Goal: Information Seeking & Learning: Learn about a topic

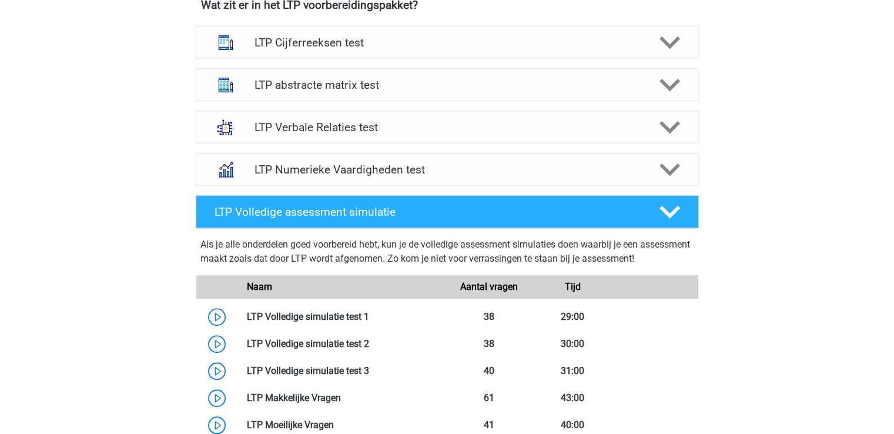
scroll to position [779, 0]
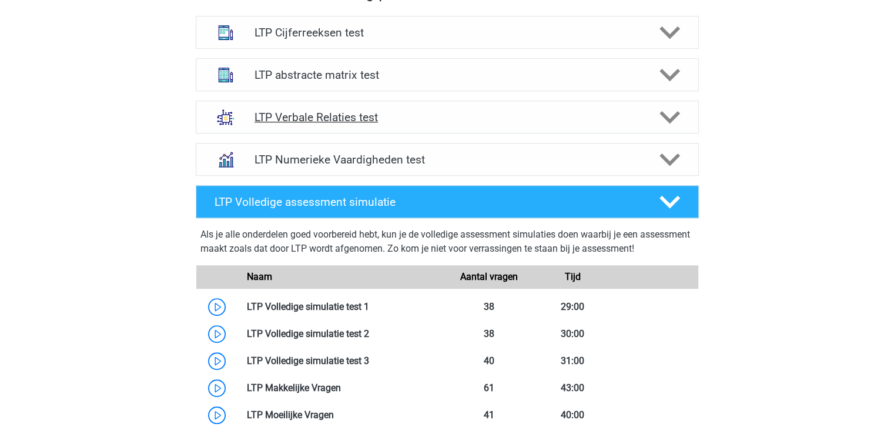
click at [418, 121] on h4 "LTP Verbale Relaties test" at bounding box center [446, 117] width 385 height 14
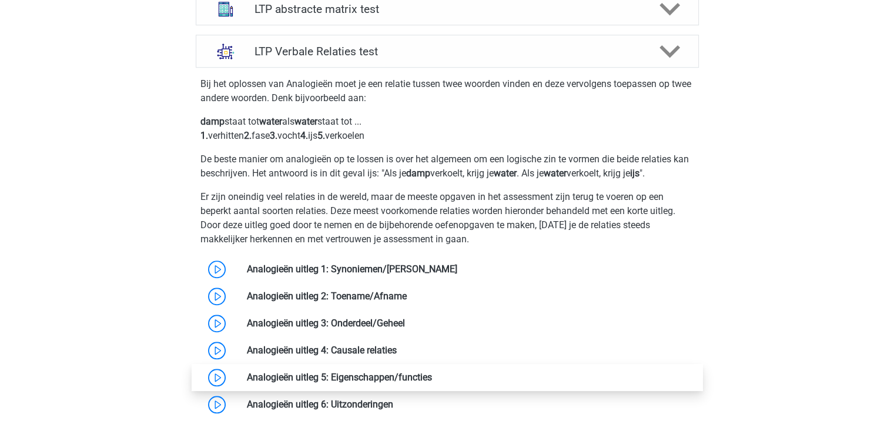
scroll to position [659, 0]
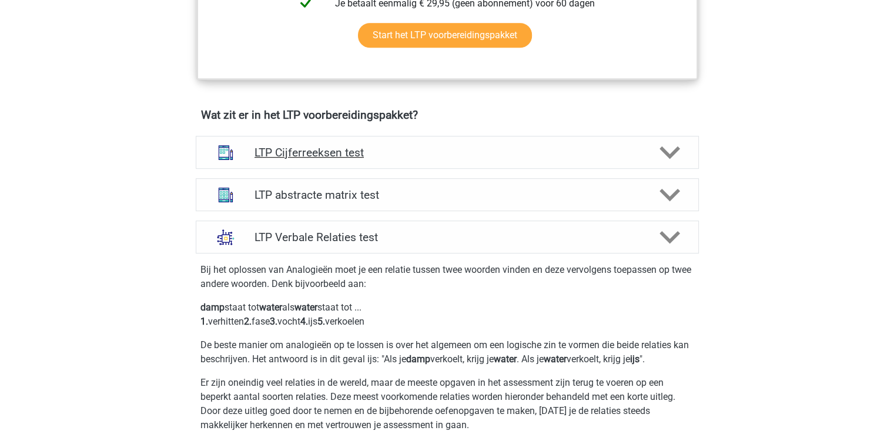
click at [538, 143] on div "LTP Cijferreeksen test" at bounding box center [447, 152] width 503 height 33
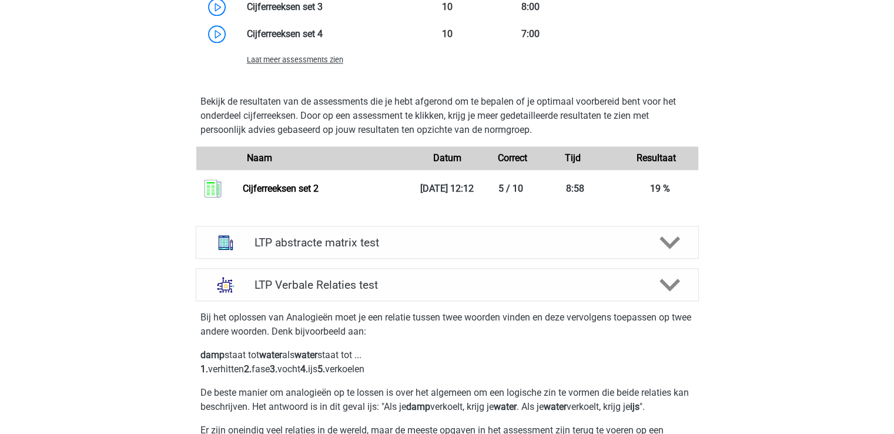
scroll to position [1171, 0]
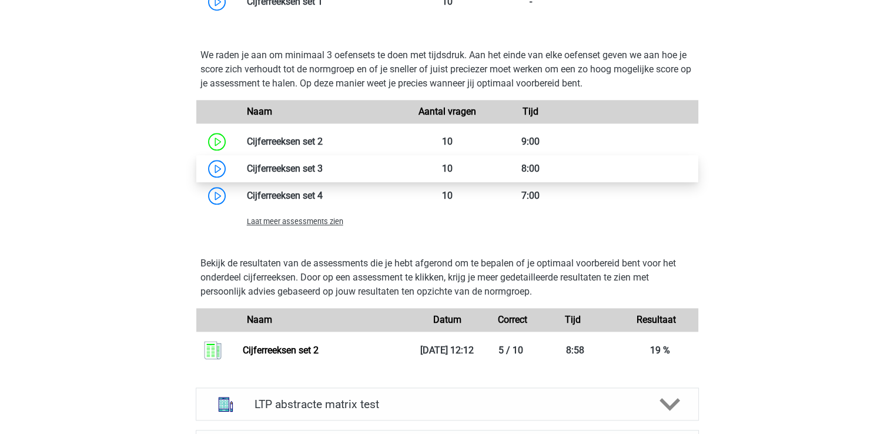
click at [323, 163] on link at bounding box center [323, 168] width 0 height 11
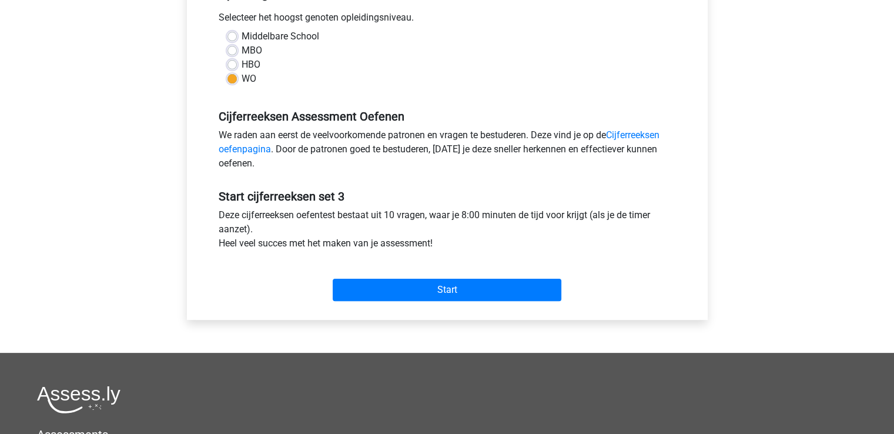
scroll to position [285, 0]
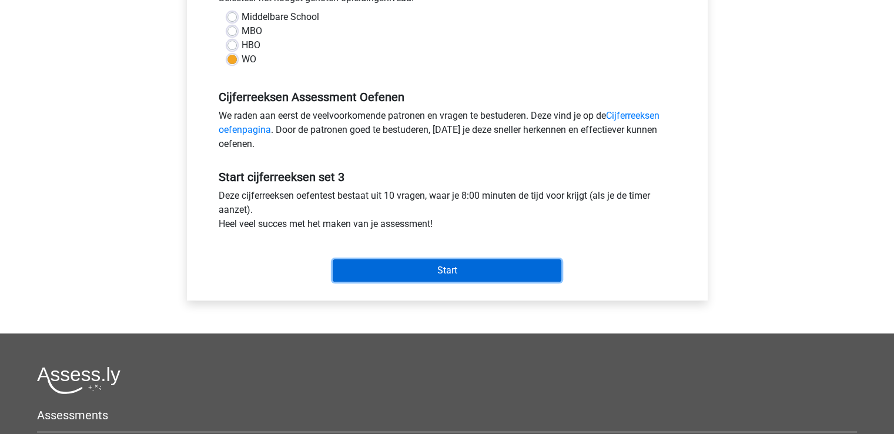
click at [534, 279] on input "Start" at bounding box center [447, 270] width 229 height 22
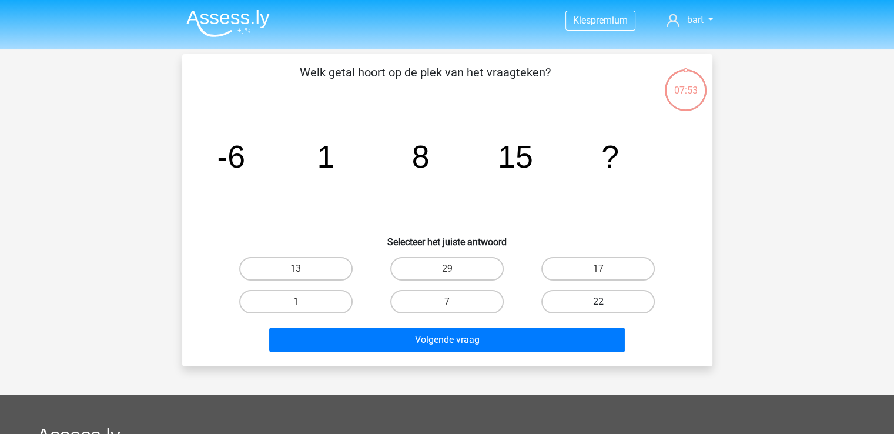
click at [588, 305] on label "22" at bounding box center [597, 302] width 113 height 24
click at [598, 305] on input "22" at bounding box center [602, 305] width 8 height 8
radio input "true"
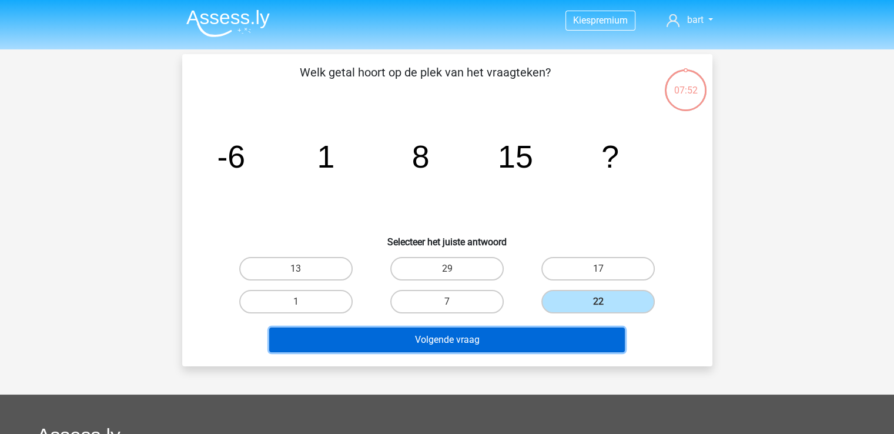
click at [525, 344] on button "Volgende vraag" at bounding box center [447, 339] width 356 height 25
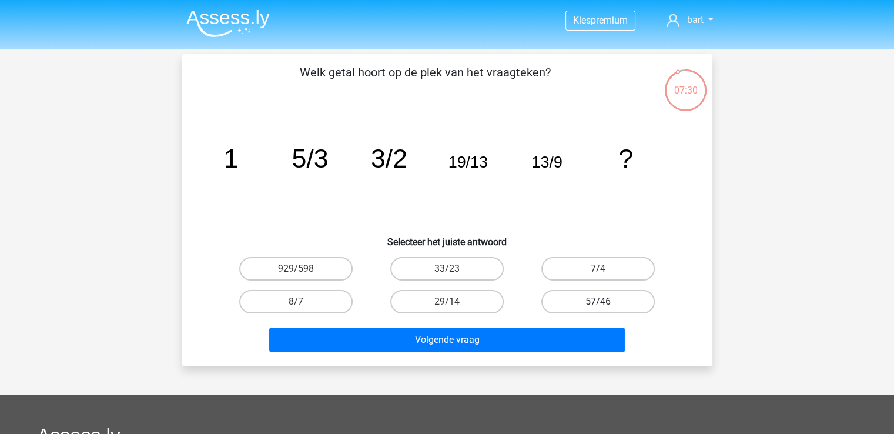
click at [559, 300] on label "57/46" at bounding box center [597, 302] width 113 height 24
click at [598, 301] on input "57/46" at bounding box center [602, 305] width 8 height 8
radio input "true"
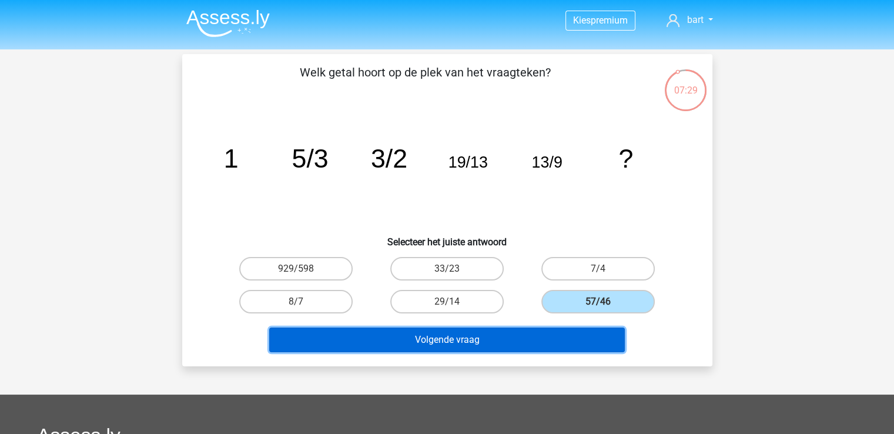
click at [547, 347] on button "Volgende vraag" at bounding box center [447, 339] width 356 height 25
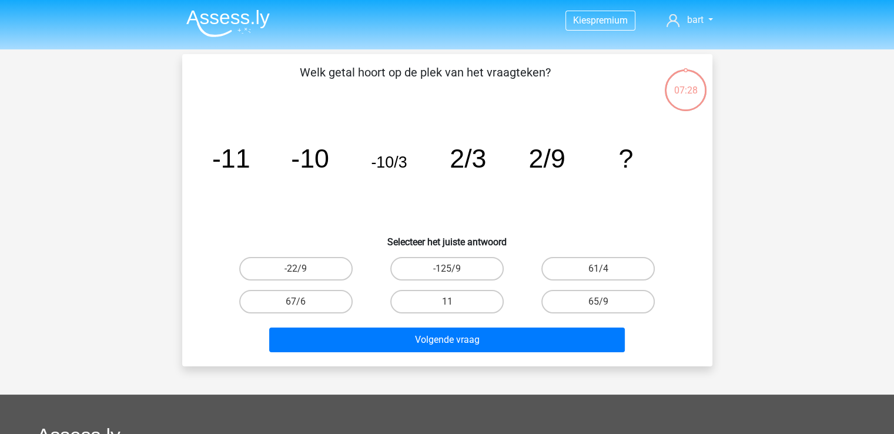
scroll to position [54, 0]
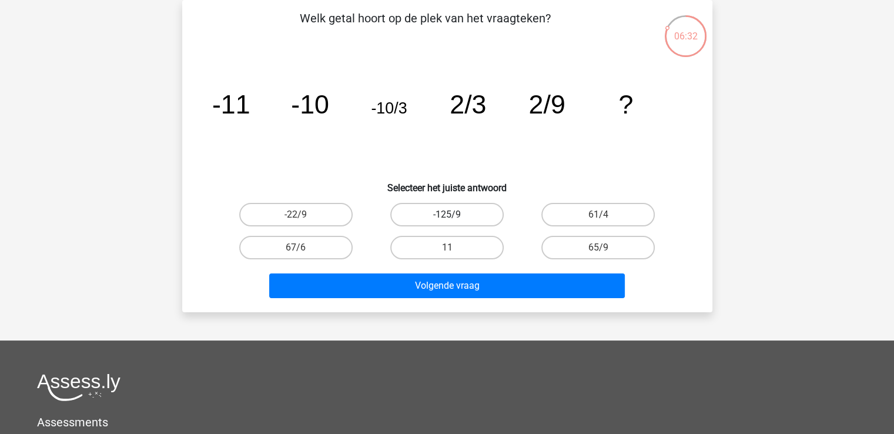
click at [440, 220] on label "-125/9" at bounding box center [446, 215] width 113 height 24
click at [447, 220] on input "-125/9" at bounding box center [451, 219] width 8 height 8
radio input "true"
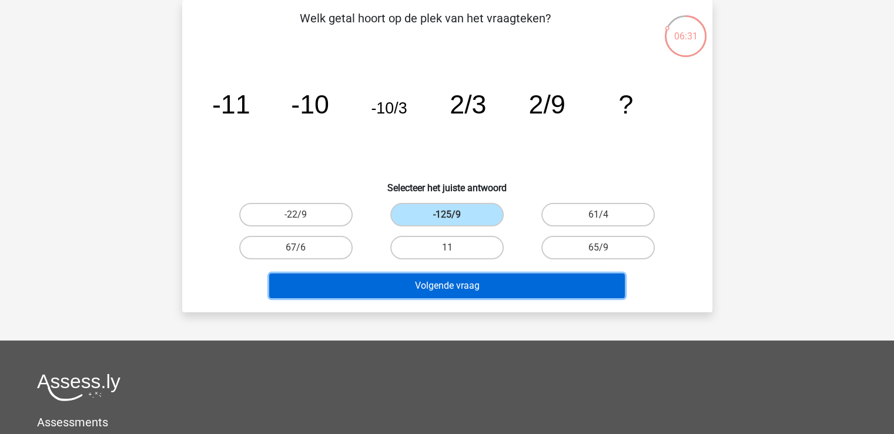
click at [461, 285] on button "Volgende vraag" at bounding box center [447, 285] width 356 height 25
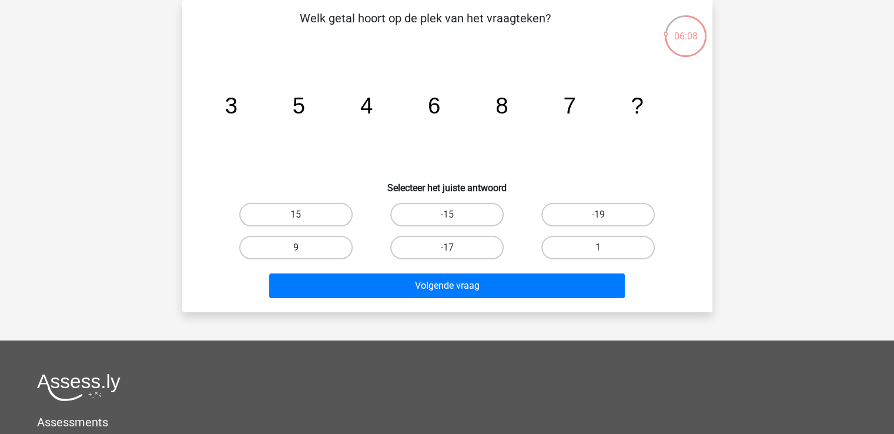
click at [323, 253] on label "9" at bounding box center [295, 248] width 113 height 24
click at [303, 253] on input "9" at bounding box center [300, 251] width 8 height 8
radio input "true"
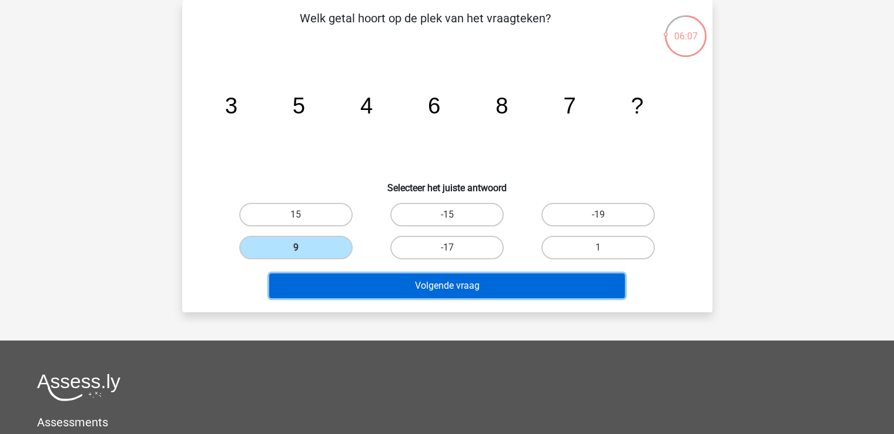
click at [360, 287] on button "Volgende vraag" at bounding box center [447, 285] width 356 height 25
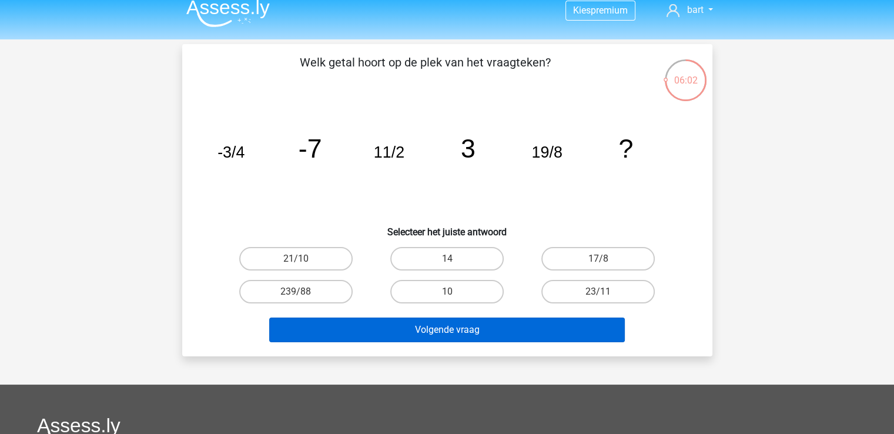
scroll to position [0, 0]
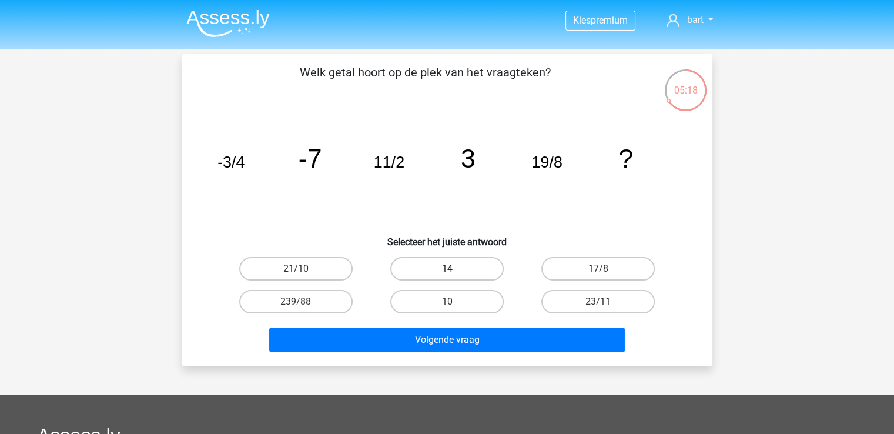
click at [485, 262] on label "14" at bounding box center [446, 269] width 113 height 24
click at [454, 269] on input "14" at bounding box center [451, 273] width 8 height 8
radio input "true"
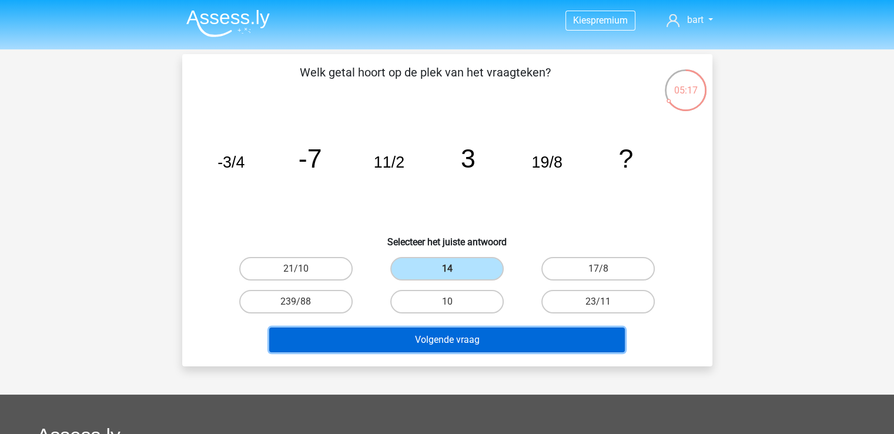
click at [474, 336] on button "Volgende vraag" at bounding box center [447, 339] width 356 height 25
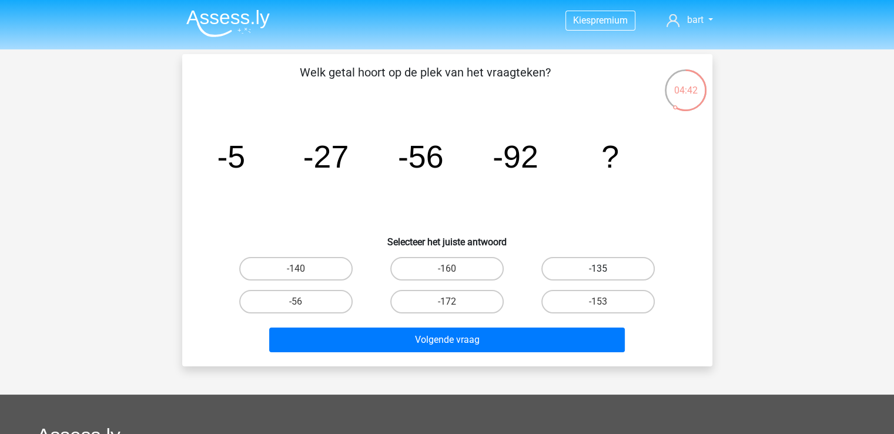
click at [562, 276] on label "-135" at bounding box center [597, 269] width 113 height 24
click at [598, 276] on input "-135" at bounding box center [602, 273] width 8 height 8
radio input "true"
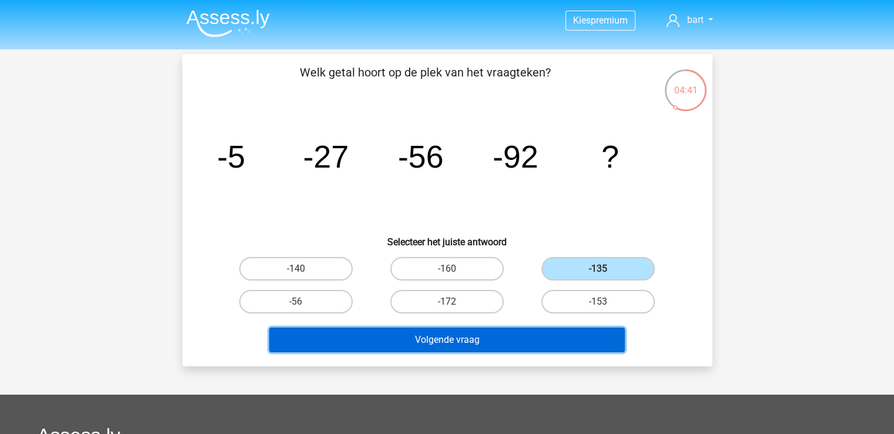
click at [525, 349] on button "Volgende vraag" at bounding box center [447, 339] width 356 height 25
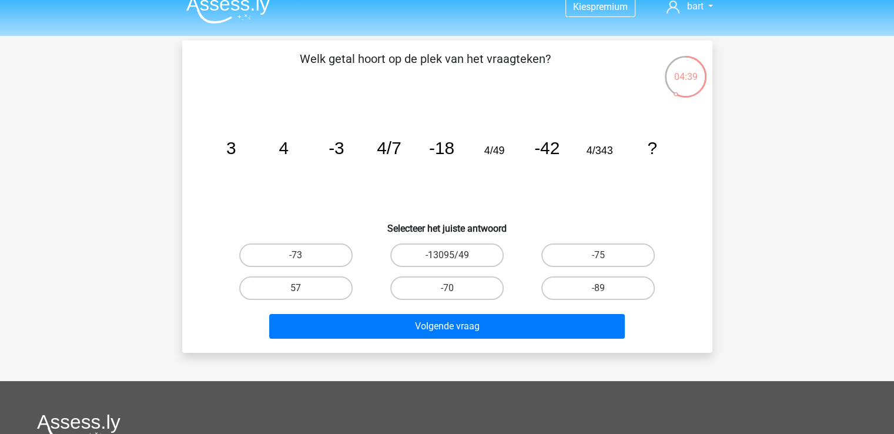
scroll to position [13, 0]
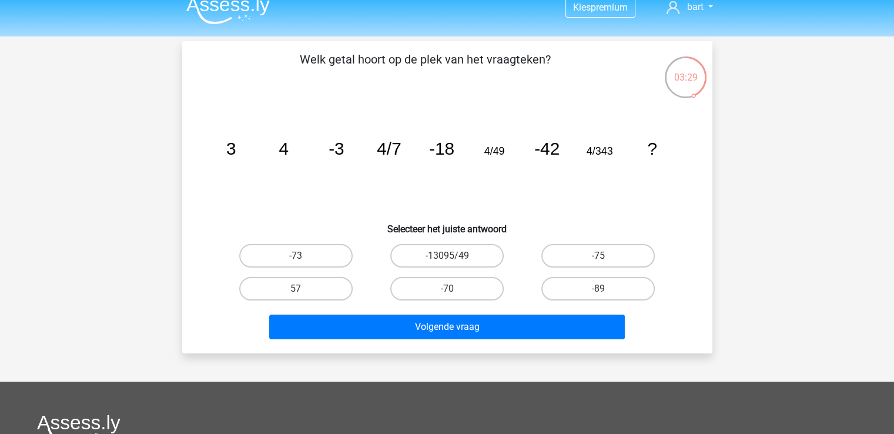
click at [630, 262] on label "-75" at bounding box center [597, 256] width 113 height 24
click at [606, 262] on input "-75" at bounding box center [602, 260] width 8 height 8
radio input "true"
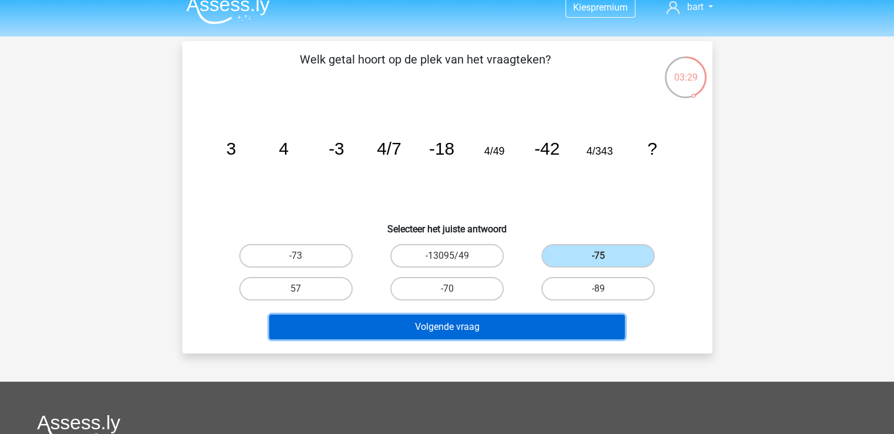
click at [548, 337] on button "Volgende vraag" at bounding box center [447, 326] width 356 height 25
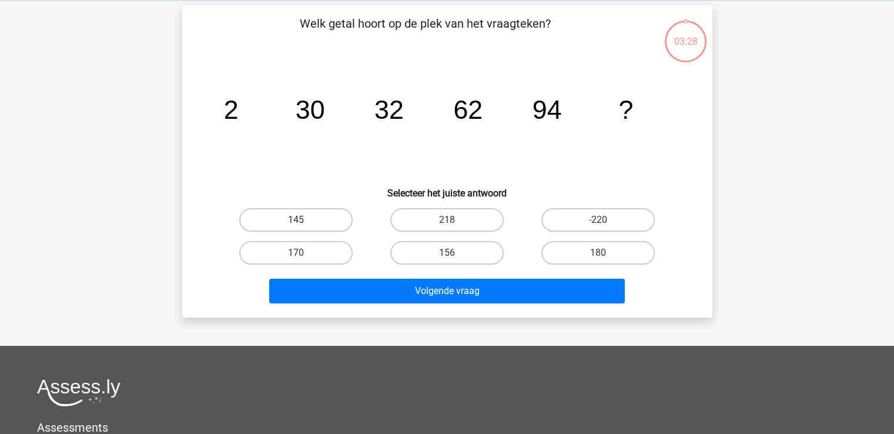
scroll to position [54, 0]
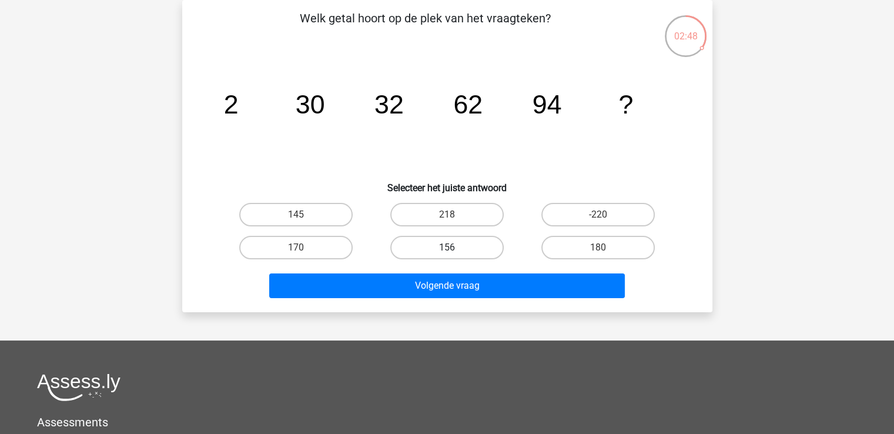
click at [455, 240] on label "156" at bounding box center [446, 248] width 113 height 24
click at [454, 247] on input "156" at bounding box center [451, 251] width 8 height 8
radio input "true"
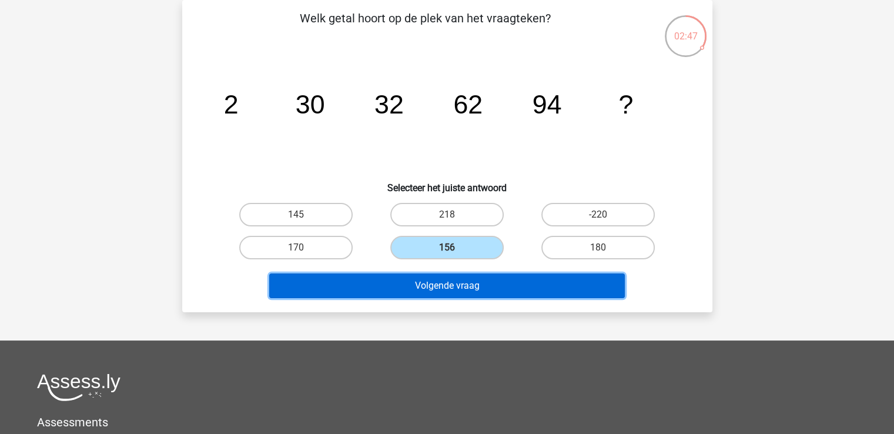
click at [458, 274] on button "Volgende vraag" at bounding box center [447, 285] width 356 height 25
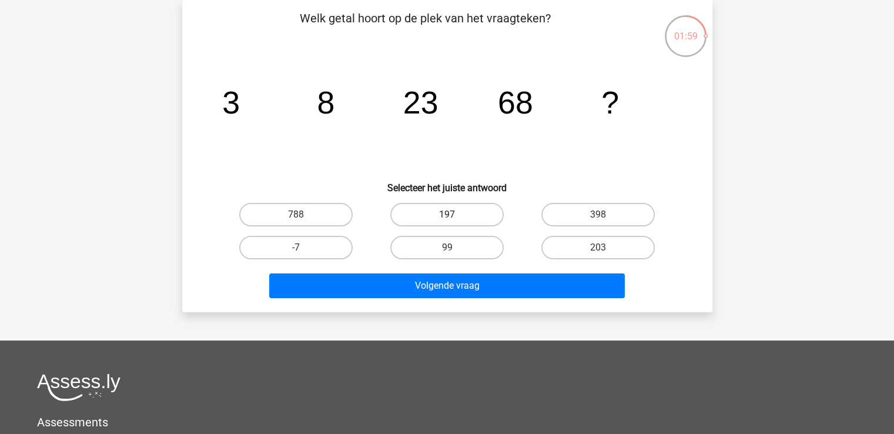
click at [401, 220] on label "197" at bounding box center [446, 215] width 113 height 24
click at [447, 220] on input "197" at bounding box center [451, 219] width 8 height 8
radio input "true"
click at [569, 249] on label "203" at bounding box center [597, 248] width 113 height 24
click at [598, 249] on input "203" at bounding box center [602, 251] width 8 height 8
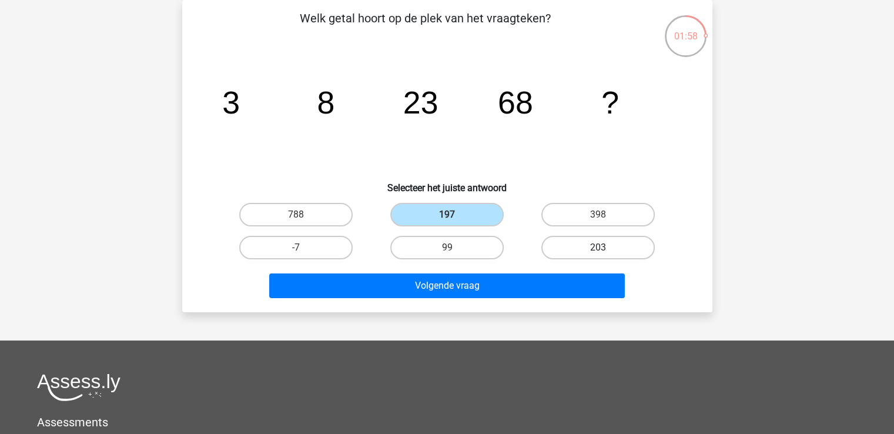
radio input "true"
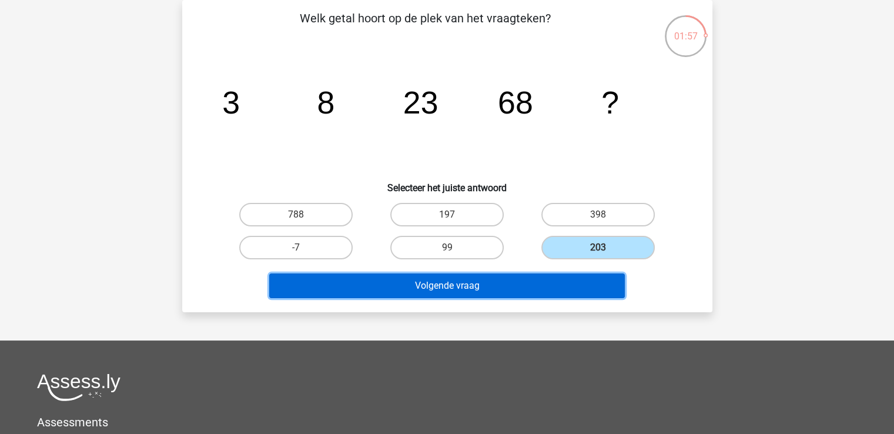
click at [547, 287] on button "Volgende vraag" at bounding box center [447, 285] width 356 height 25
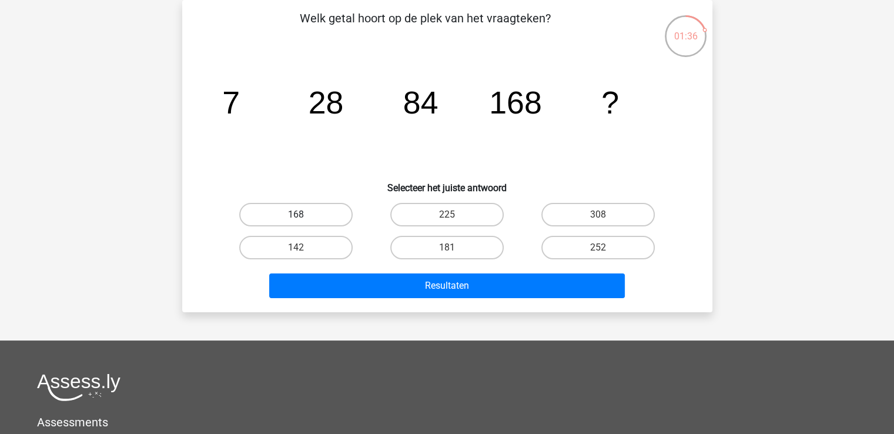
click at [299, 223] on label "168" at bounding box center [295, 215] width 113 height 24
click at [299, 222] on input "168" at bounding box center [300, 219] width 8 height 8
radio input "true"
click at [306, 215] on label "168" at bounding box center [295, 215] width 113 height 24
click at [303, 215] on input "168" at bounding box center [300, 219] width 8 height 8
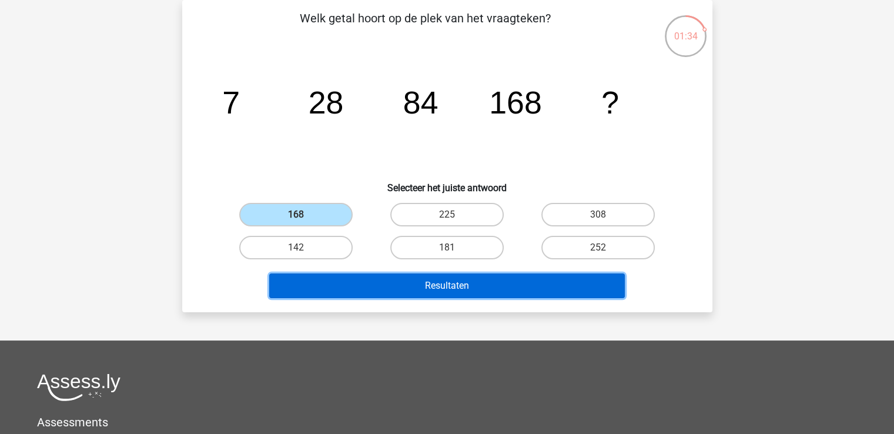
click at [384, 286] on button "Resultaten" at bounding box center [447, 285] width 356 height 25
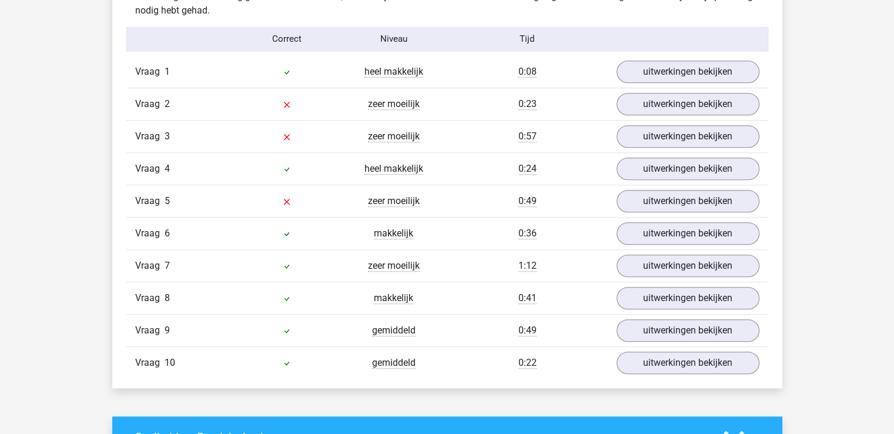
scroll to position [966, 0]
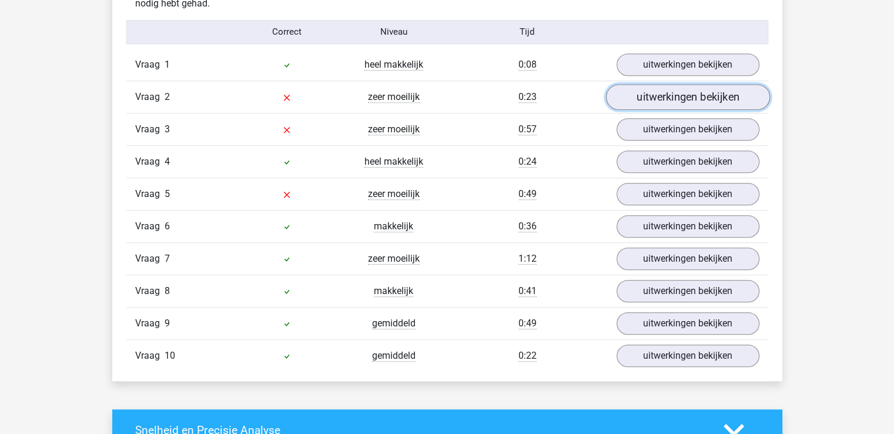
click at [644, 93] on link "uitwerkingen bekijken" at bounding box center [687, 97] width 164 height 26
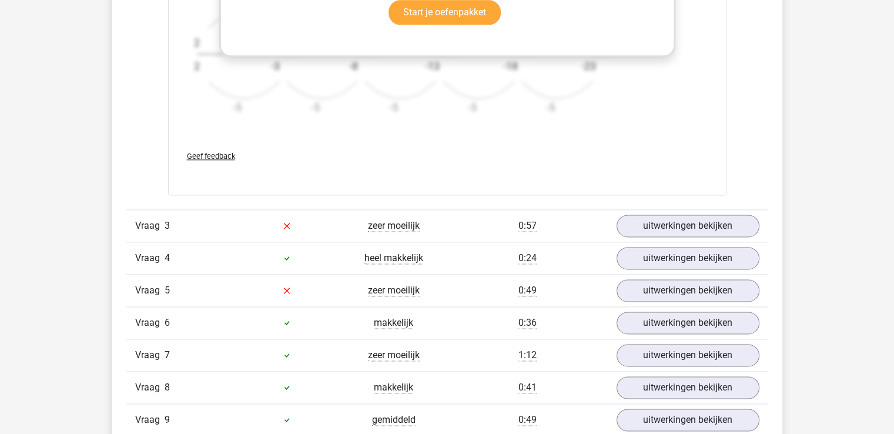
scroll to position [1621, 0]
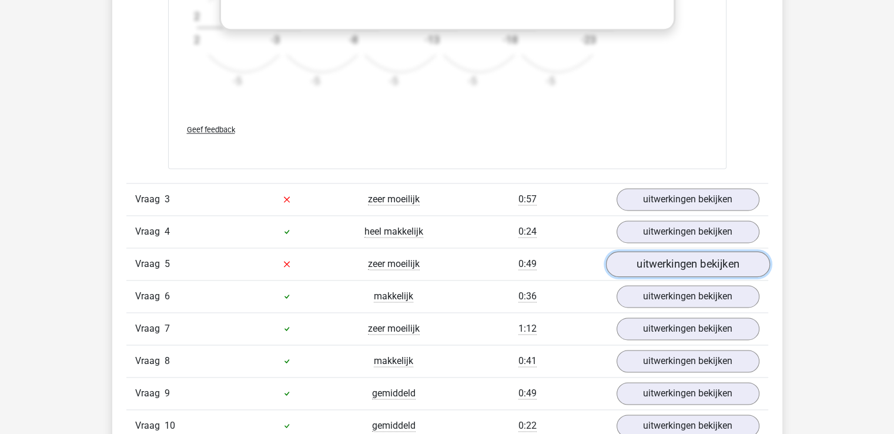
click at [676, 259] on link "uitwerkingen bekijken" at bounding box center [687, 264] width 164 height 26
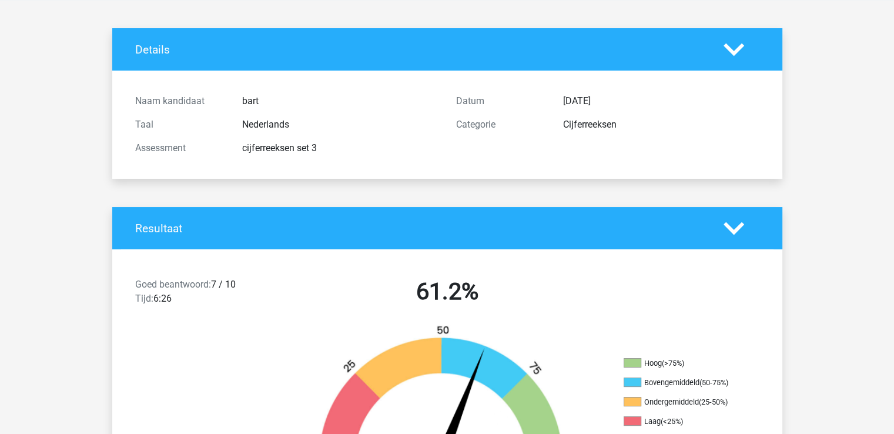
scroll to position [0, 0]
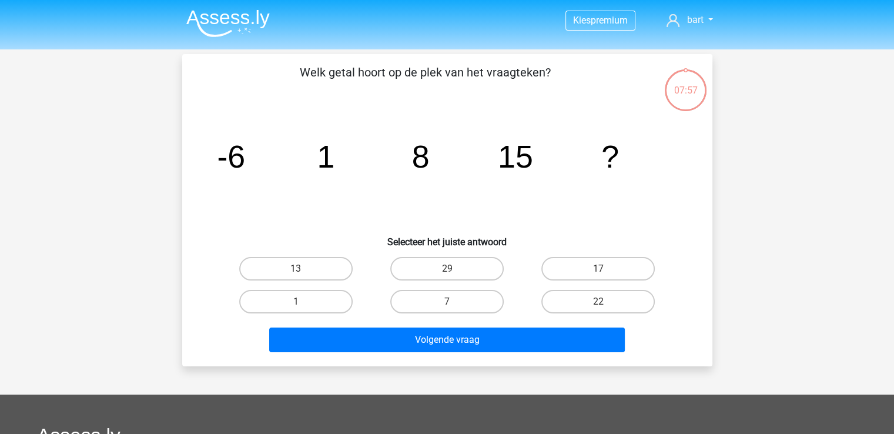
click at [222, 17] on img at bounding box center [227, 23] width 83 height 28
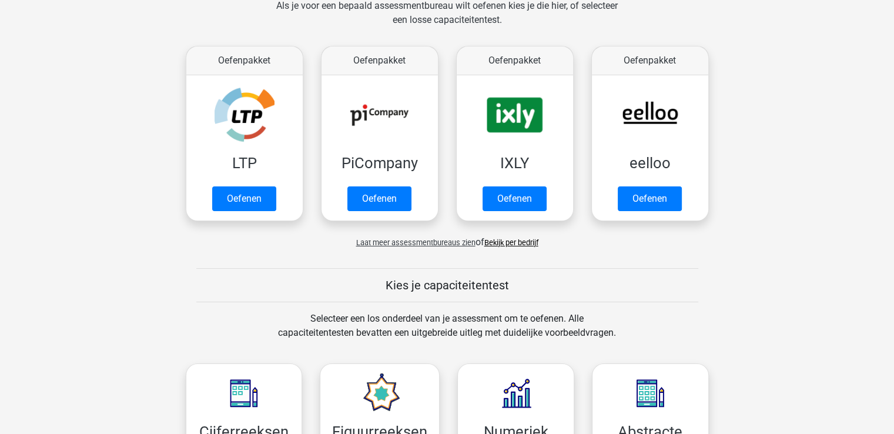
scroll to position [197, 0]
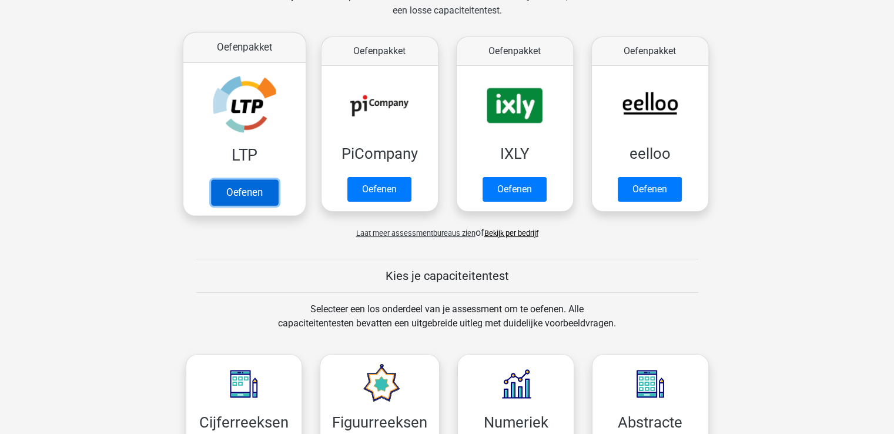
click at [252, 194] on link "Oefenen" at bounding box center [243, 192] width 67 height 26
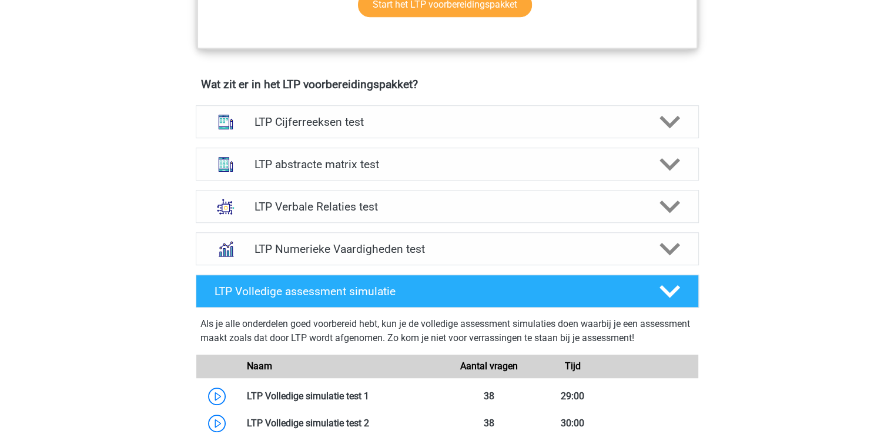
scroll to position [689, 0]
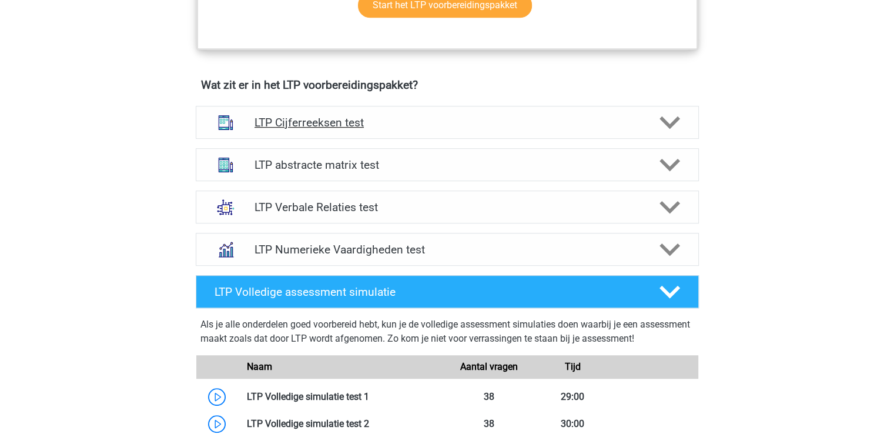
click at [460, 112] on div "LTP Cijferreeksen test" at bounding box center [447, 122] width 503 height 33
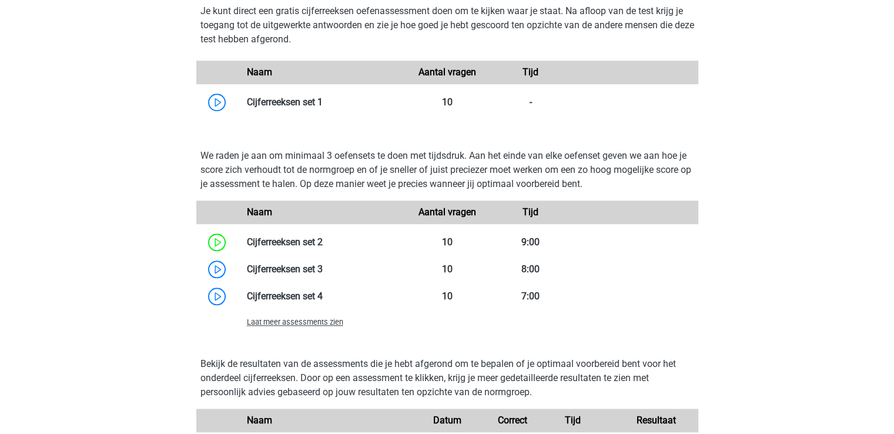
scroll to position [1093, 0]
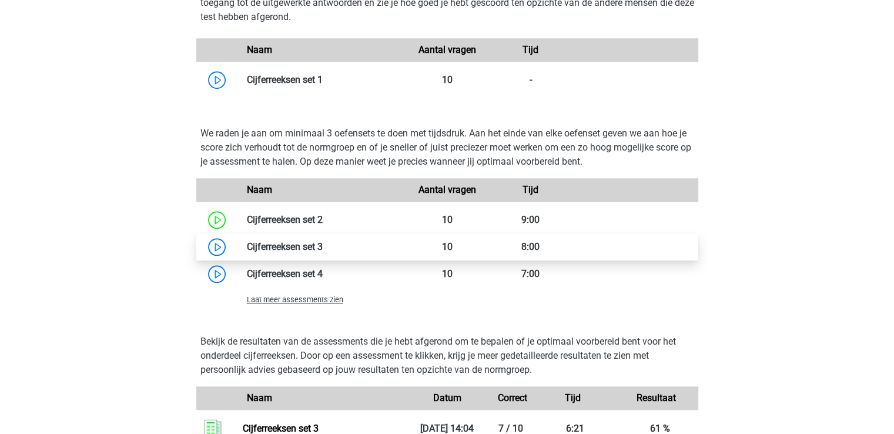
click at [323, 243] on link at bounding box center [323, 246] width 0 height 11
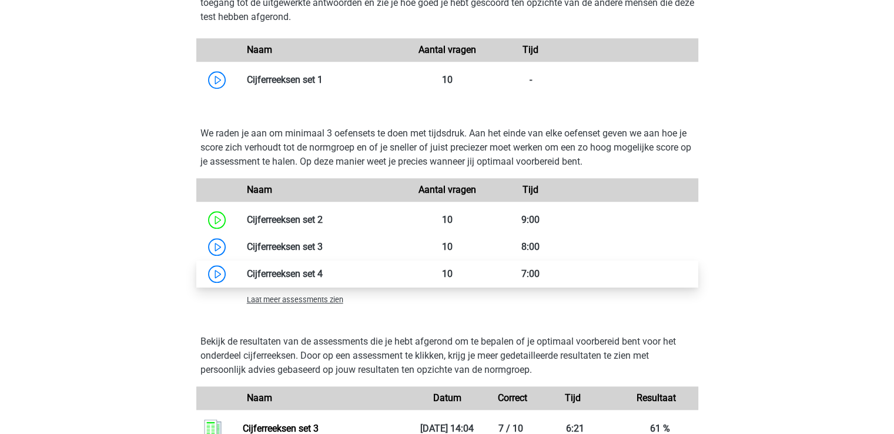
click at [323, 274] on link at bounding box center [323, 273] width 0 height 11
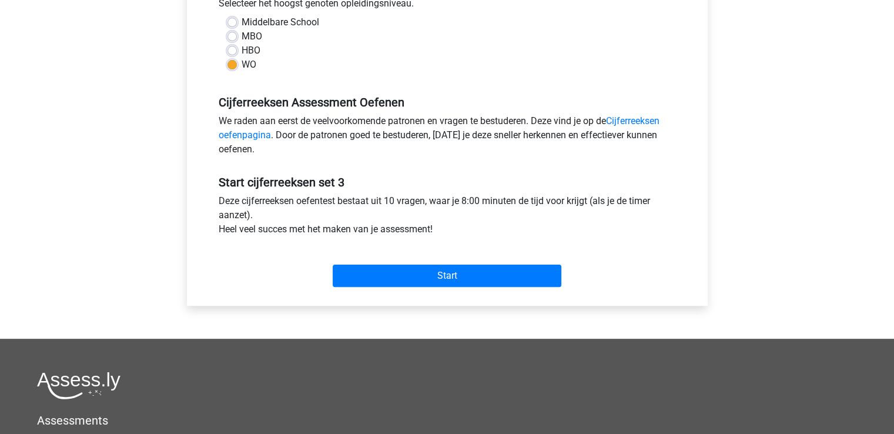
scroll to position [272, 0]
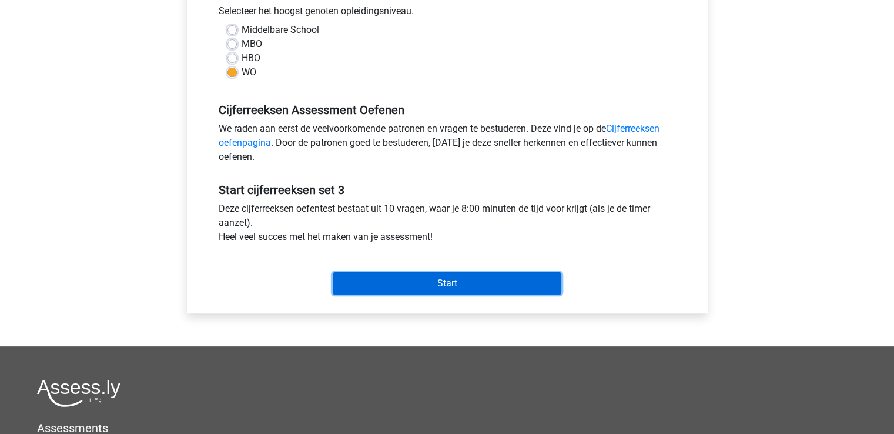
click at [494, 281] on input "Start" at bounding box center [447, 283] width 229 height 22
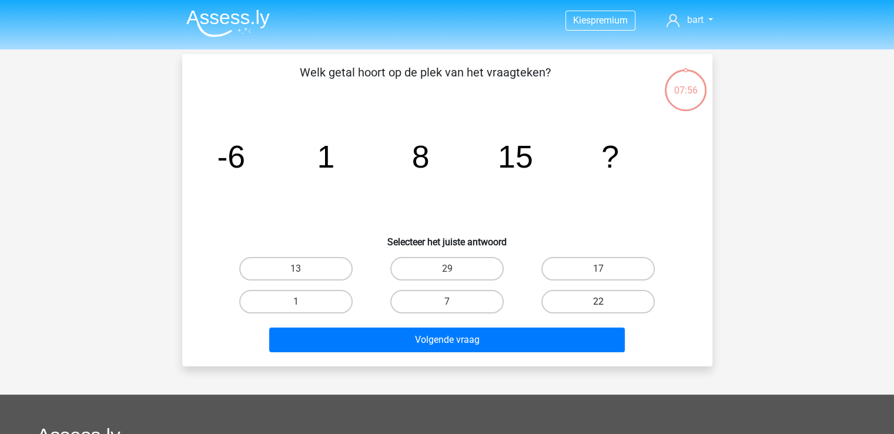
click at [562, 300] on label "22" at bounding box center [597, 302] width 113 height 24
click at [598, 301] on input "22" at bounding box center [602, 305] width 8 height 8
radio input "true"
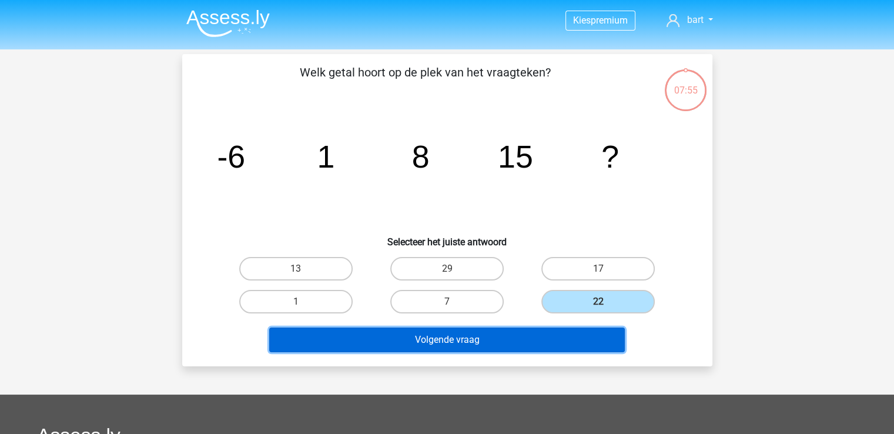
click at [554, 337] on button "Volgende vraag" at bounding box center [447, 339] width 356 height 25
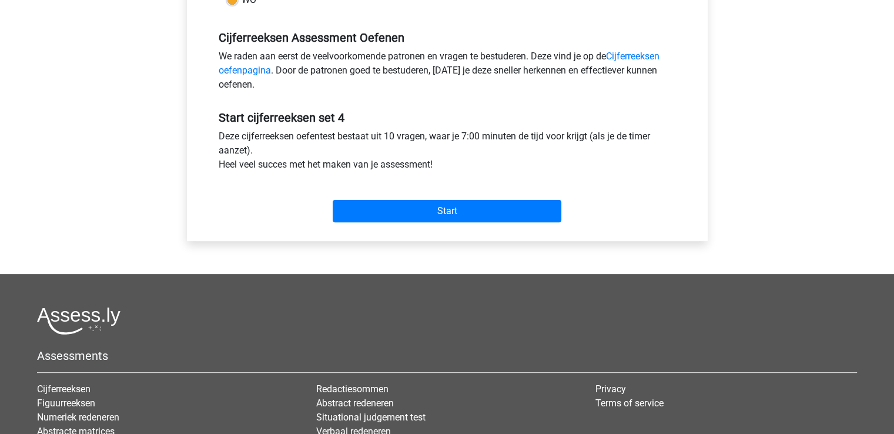
scroll to position [344, 0]
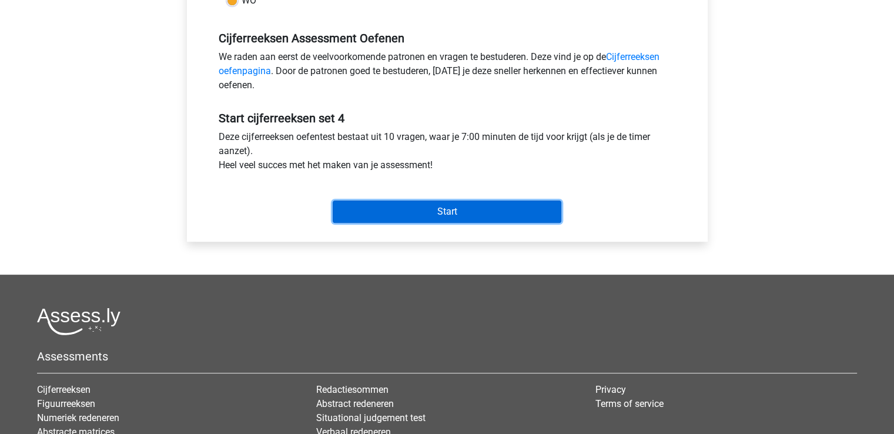
click at [512, 205] on input "Start" at bounding box center [447, 211] width 229 height 22
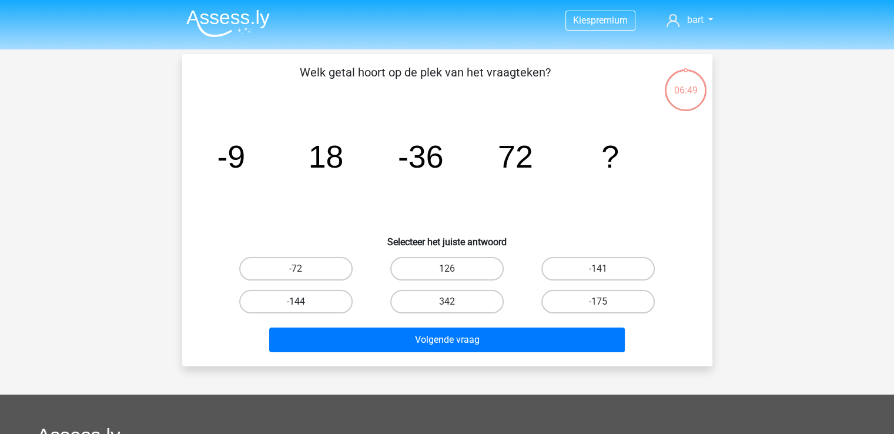
click at [303, 294] on label "-144" at bounding box center [295, 302] width 113 height 24
click at [303, 301] on input "-144" at bounding box center [300, 305] width 8 height 8
radio input "true"
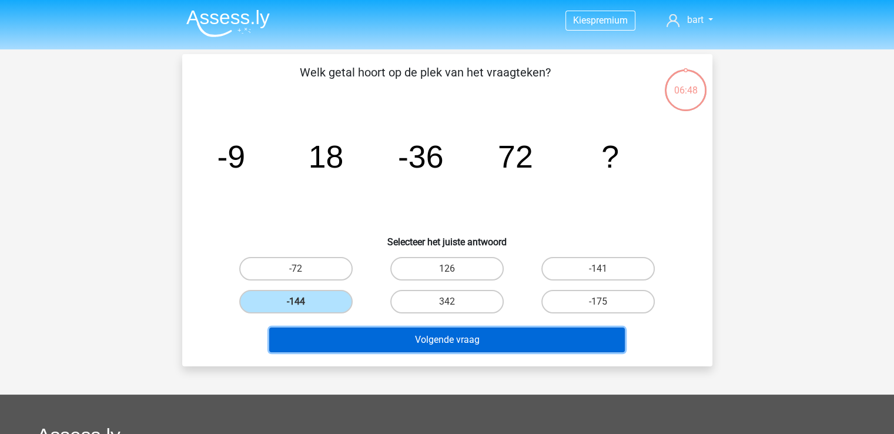
click at [343, 332] on button "Volgende vraag" at bounding box center [447, 339] width 356 height 25
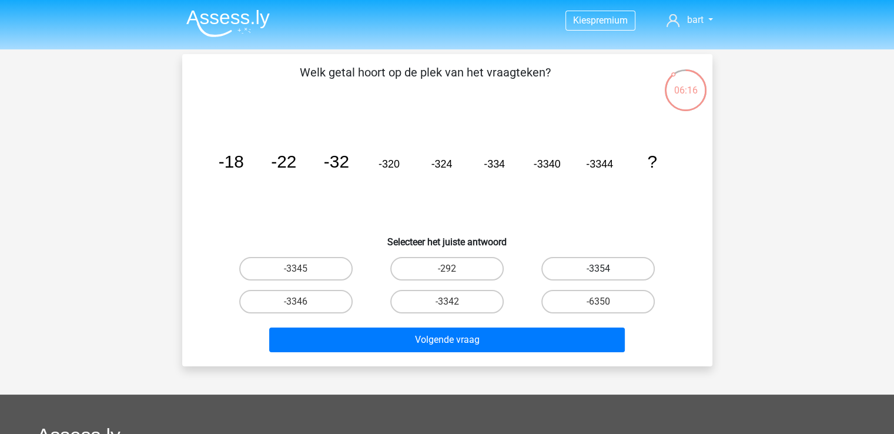
click at [591, 262] on label "-3354" at bounding box center [597, 269] width 113 height 24
click at [598, 269] on input "-3354" at bounding box center [602, 273] width 8 height 8
radio input "true"
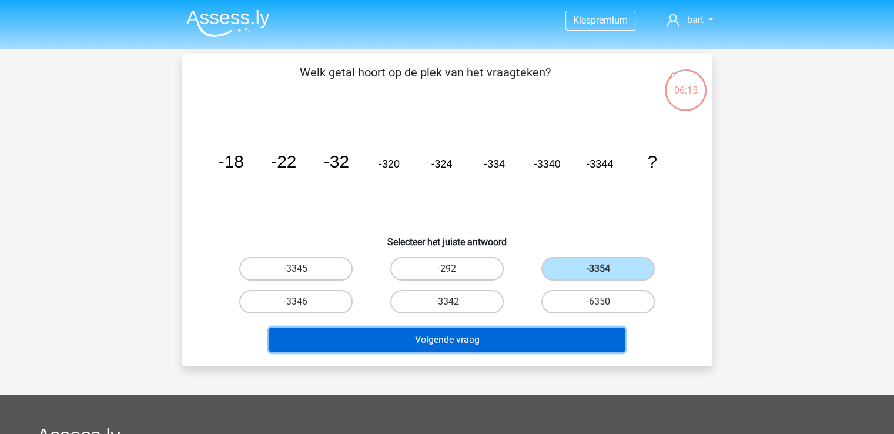
click at [557, 342] on button "Volgende vraag" at bounding box center [447, 339] width 356 height 25
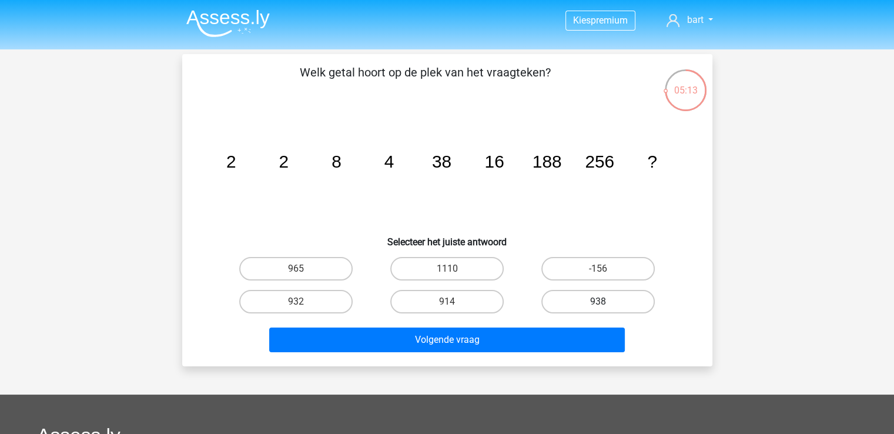
click at [595, 300] on label "938" at bounding box center [597, 302] width 113 height 24
click at [598, 301] on input "938" at bounding box center [602, 305] width 8 height 8
radio input "true"
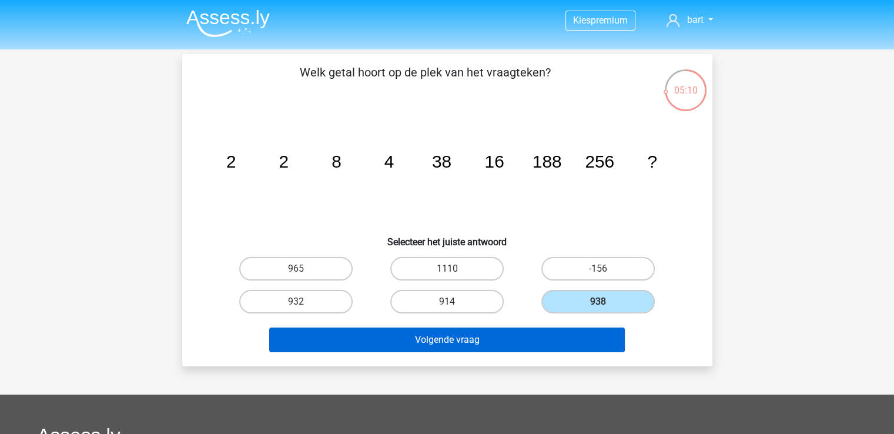
click at [478, 351] on div "Volgende vraag" at bounding box center [447, 341] width 454 height 29
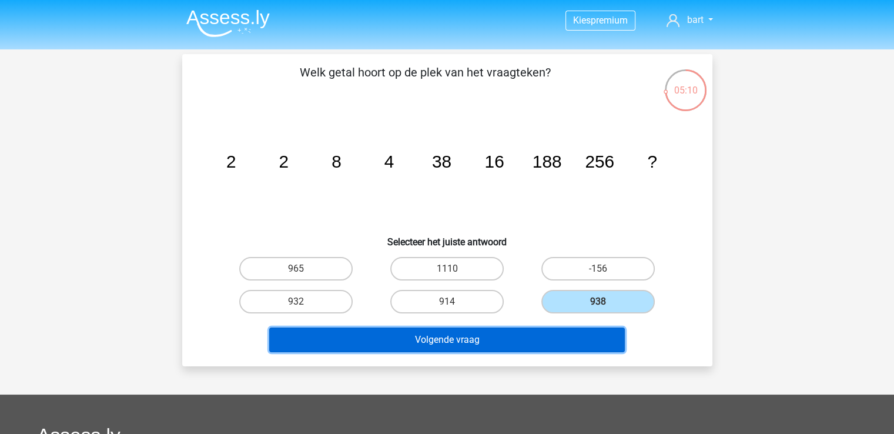
click at [495, 336] on button "Volgende vraag" at bounding box center [447, 339] width 356 height 25
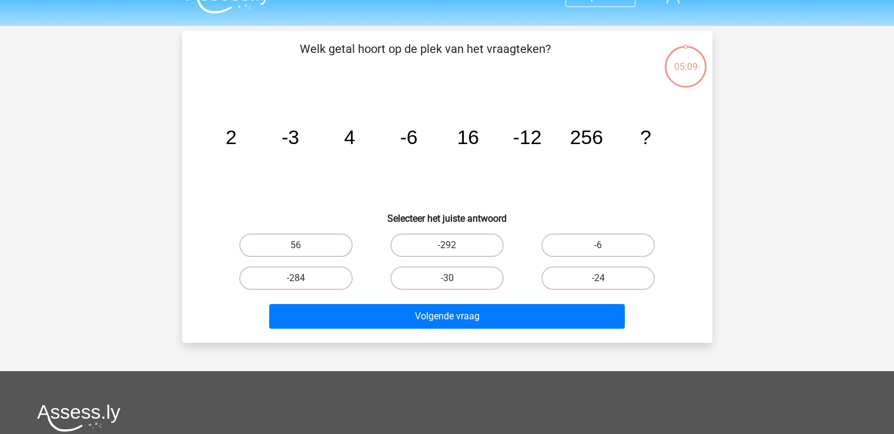
scroll to position [54, 0]
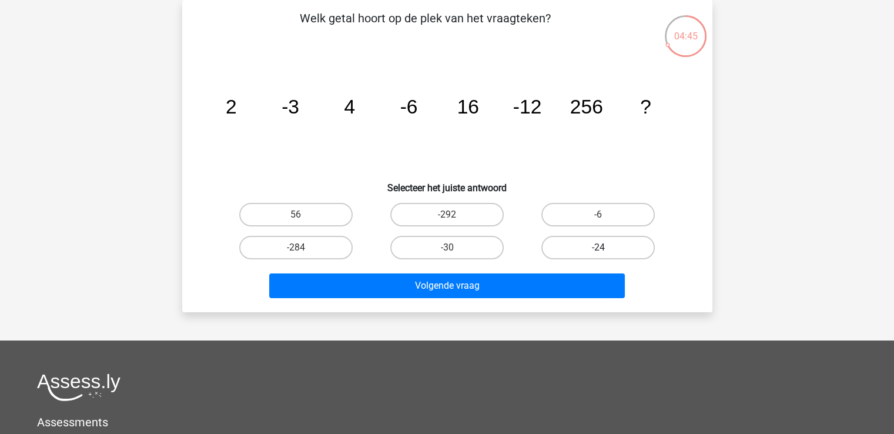
click at [626, 248] on label "-24" at bounding box center [597, 248] width 113 height 24
click at [606, 248] on input "-24" at bounding box center [602, 251] width 8 height 8
radio input "true"
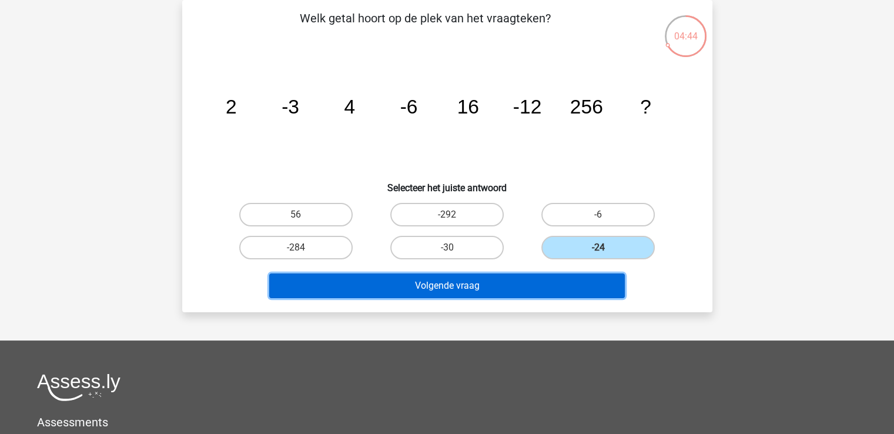
click at [583, 290] on button "Volgende vraag" at bounding box center [447, 285] width 356 height 25
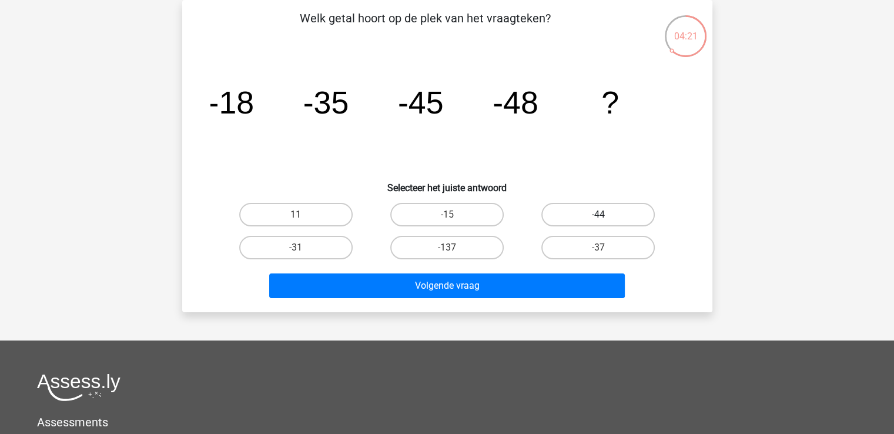
click at [614, 219] on label "-44" at bounding box center [597, 215] width 113 height 24
click at [606, 219] on input "-44" at bounding box center [602, 219] width 8 height 8
radio input "true"
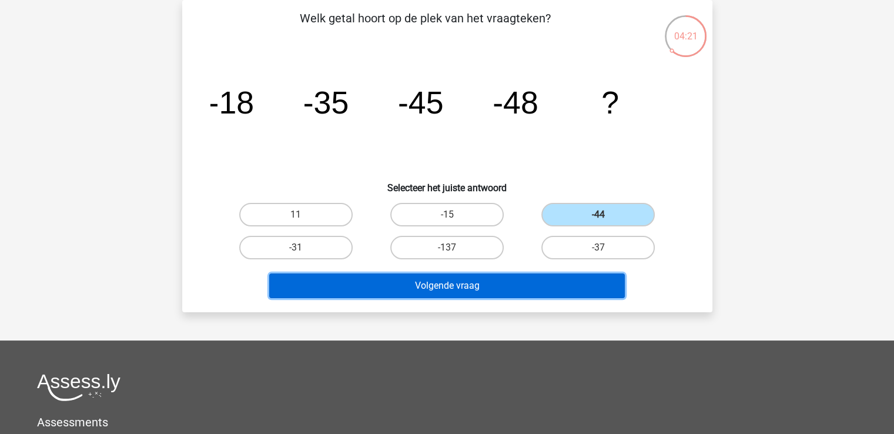
click at [583, 294] on button "Volgende vraag" at bounding box center [447, 285] width 356 height 25
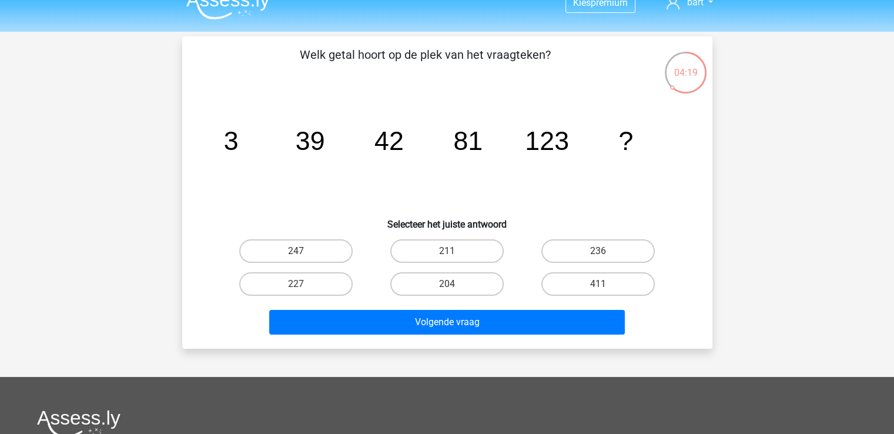
scroll to position [12, 0]
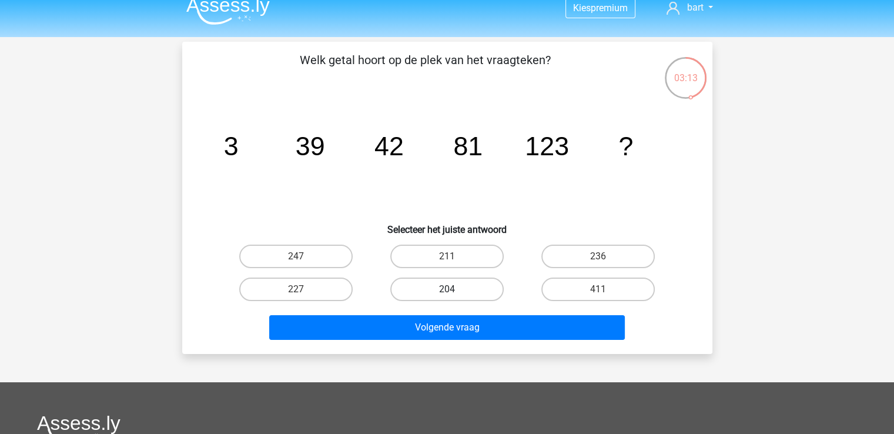
click at [445, 285] on label "204" at bounding box center [446, 289] width 113 height 24
click at [447, 289] on input "204" at bounding box center [451, 293] width 8 height 8
radio input "true"
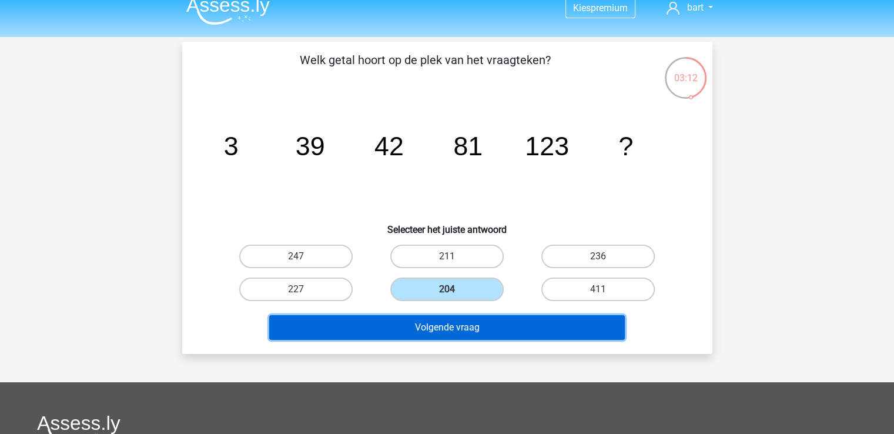
click at [451, 321] on button "Volgende vraag" at bounding box center [447, 327] width 356 height 25
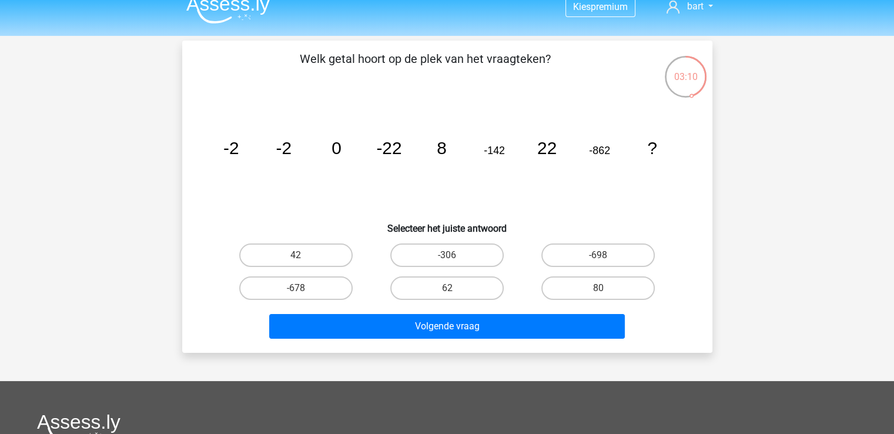
scroll to position [12, 0]
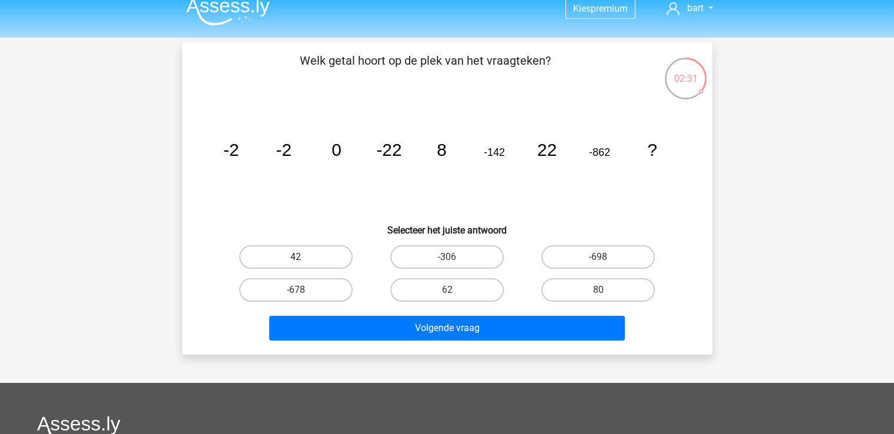
click at [295, 252] on label "42" at bounding box center [295, 257] width 113 height 24
click at [296, 257] on input "42" at bounding box center [300, 261] width 8 height 8
radio input "true"
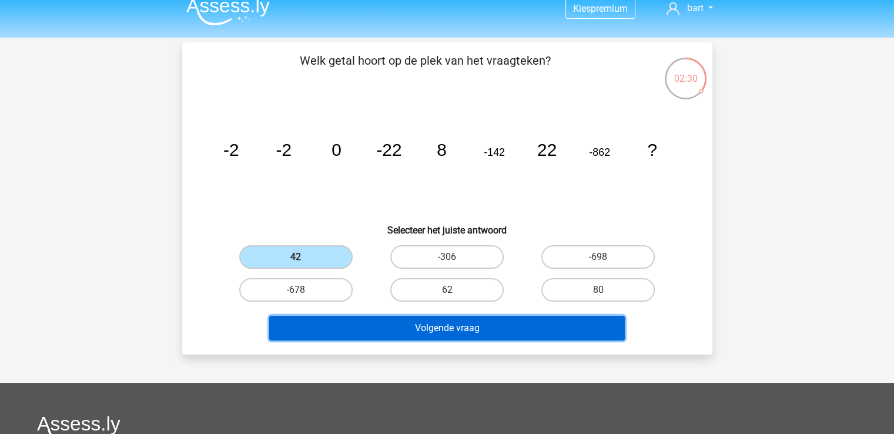
click at [426, 331] on button "Volgende vraag" at bounding box center [447, 328] width 356 height 25
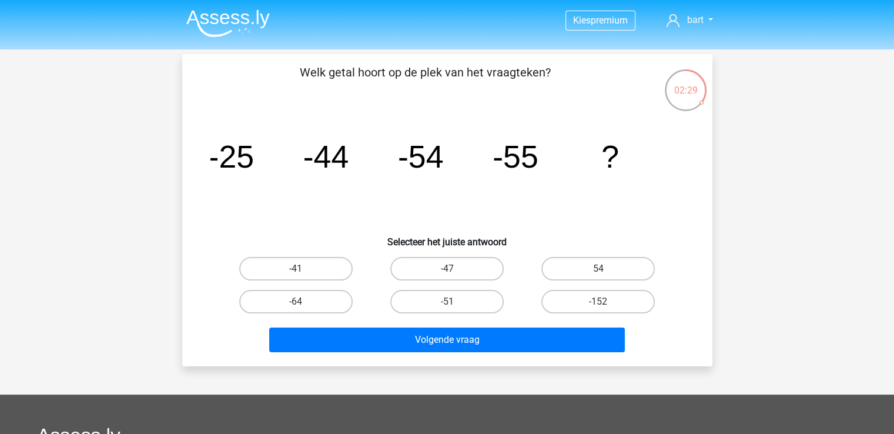
scroll to position [0, 0]
click at [487, 269] on label "-47" at bounding box center [446, 269] width 113 height 24
click at [454, 269] on input "-47" at bounding box center [451, 273] width 8 height 8
radio input "true"
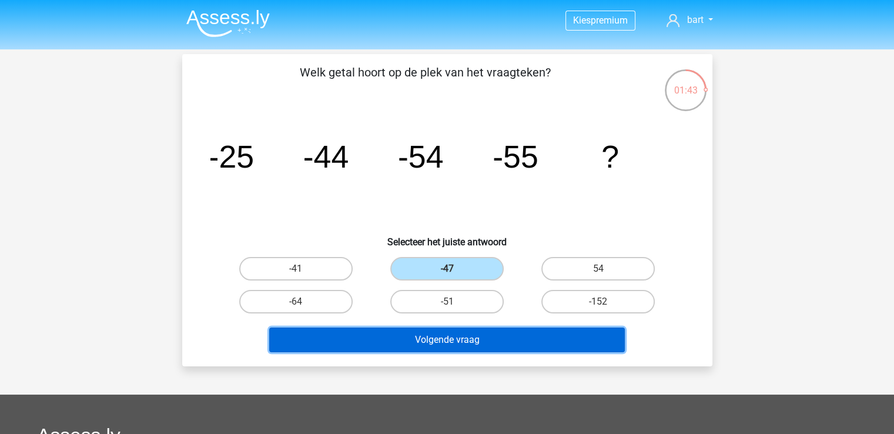
click at [484, 340] on button "Volgende vraag" at bounding box center [447, 339] width 356 height 25
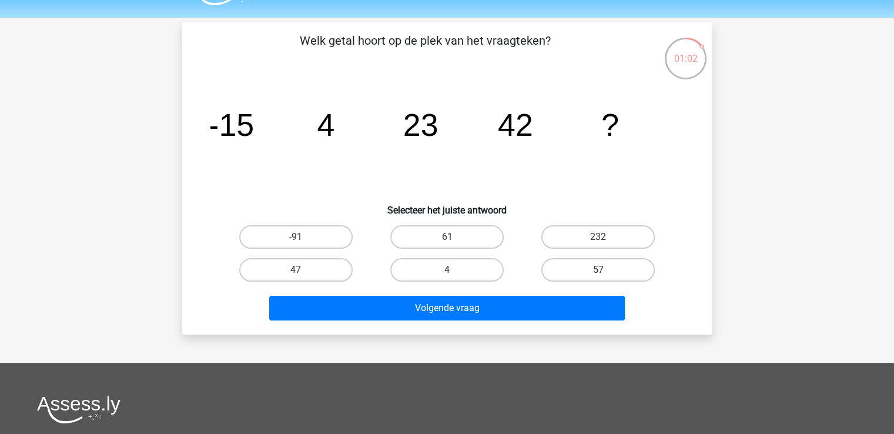
scroll to position [31, 0]
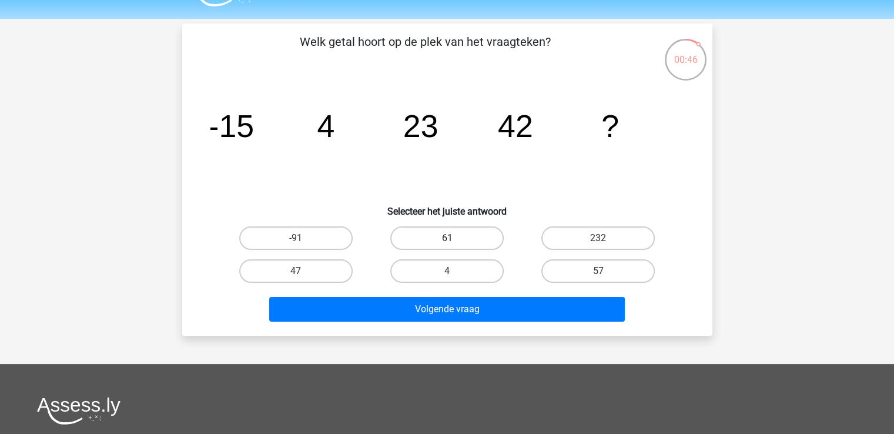
click at [482, 243] on label "61" at bounding box center [446, 238] width 113 height 24
click at [454, 243] on input "61" at bounding box center [451, 242] width 8 height 8
radio input "true"
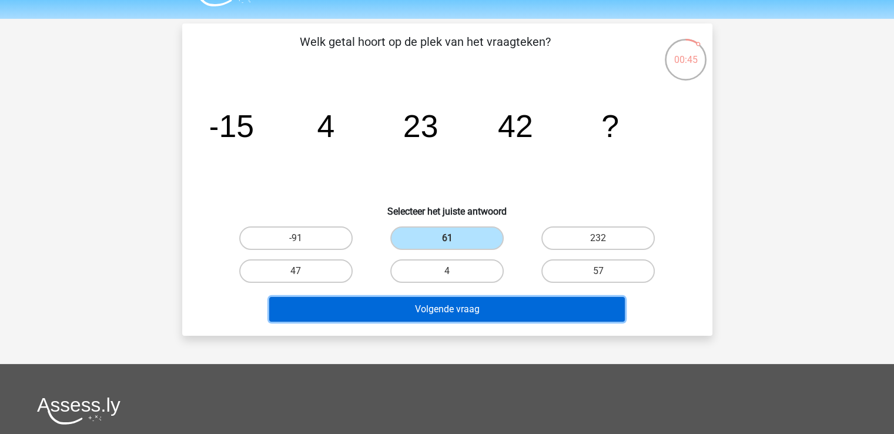
click at [487, 306] on button "Volgende vraag" at bounding box center [447, 309] width 356 height 25
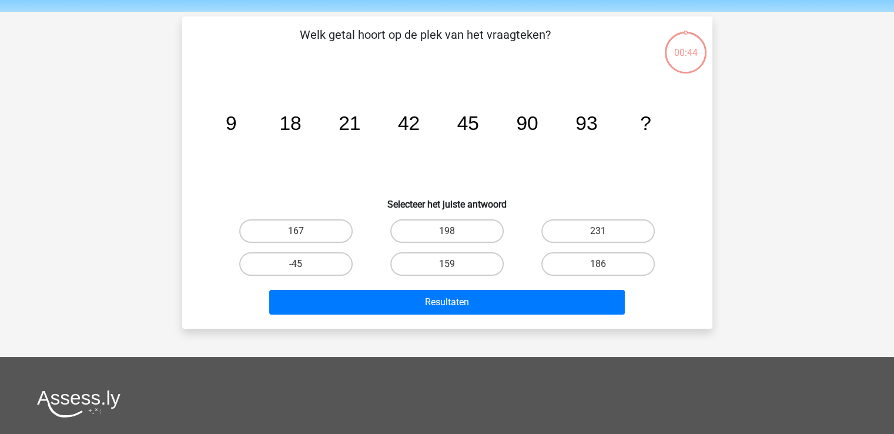
scroll to position [22, 0]
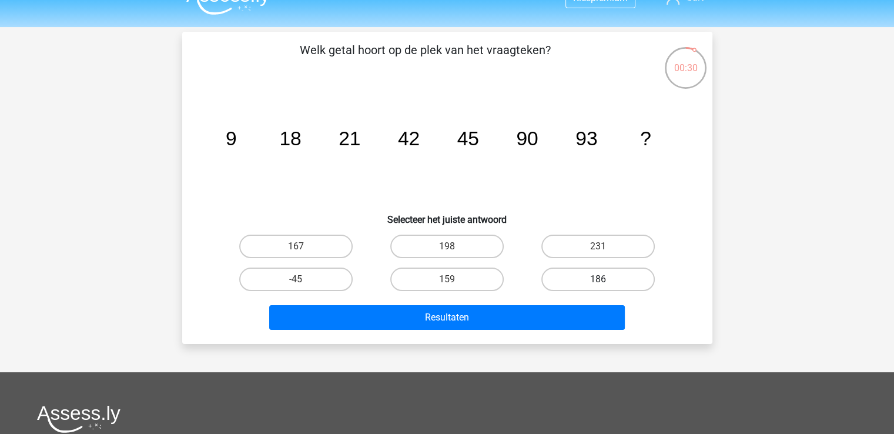
click at [615, 271] on label "186" at bounding box center [597, 279] width 113 height 24
click at [606, 279] on input "186" at bounding box center [602, 283] width 8 height 8
radio input "true"
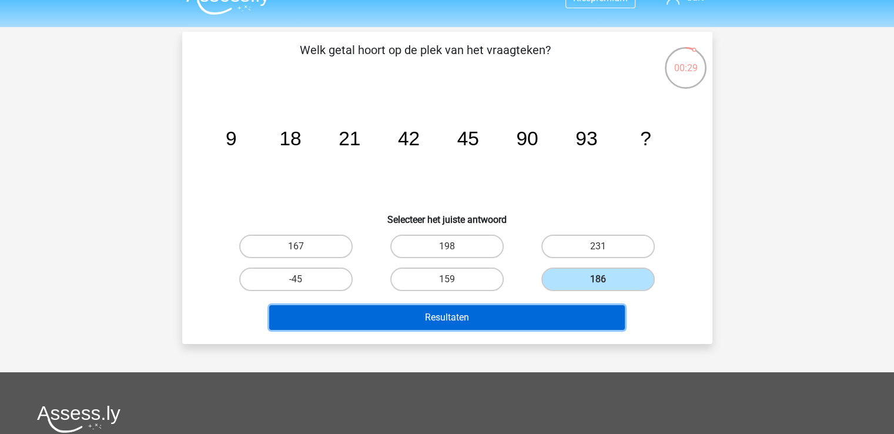
click at [580, 323] on button "Resultaten" at bounding box center [447, 317] width 356 height 25
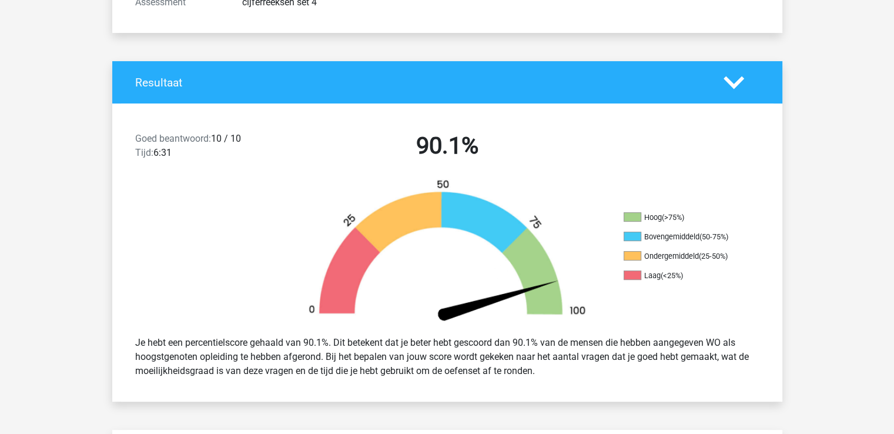
scroll to position [193, 0]
